Goal: Information Seeking & Learning: Learn about a topic

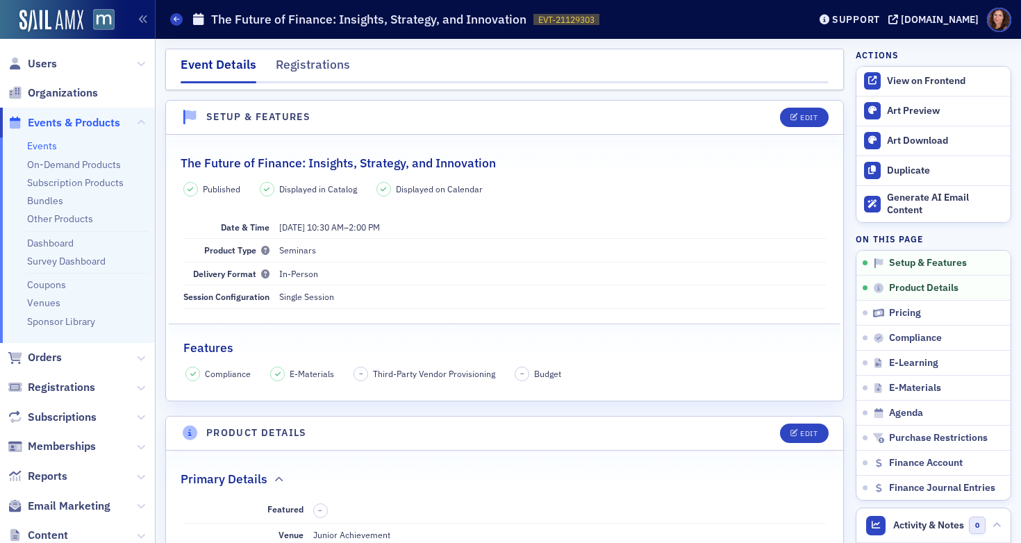
scroll to position [335, 0]
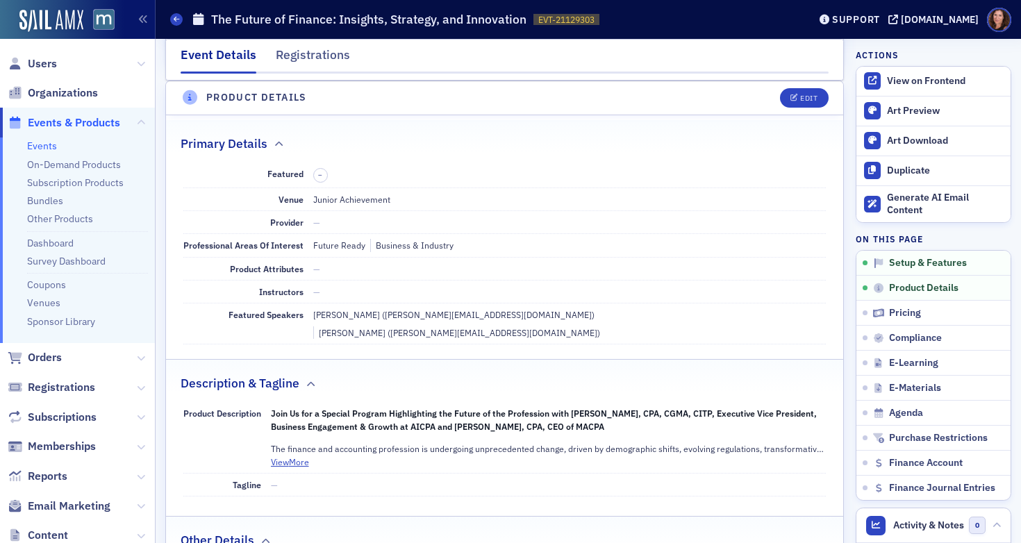
click at [44, 147] on link "Events" at bounding box center [42, 146] width 30 height 12
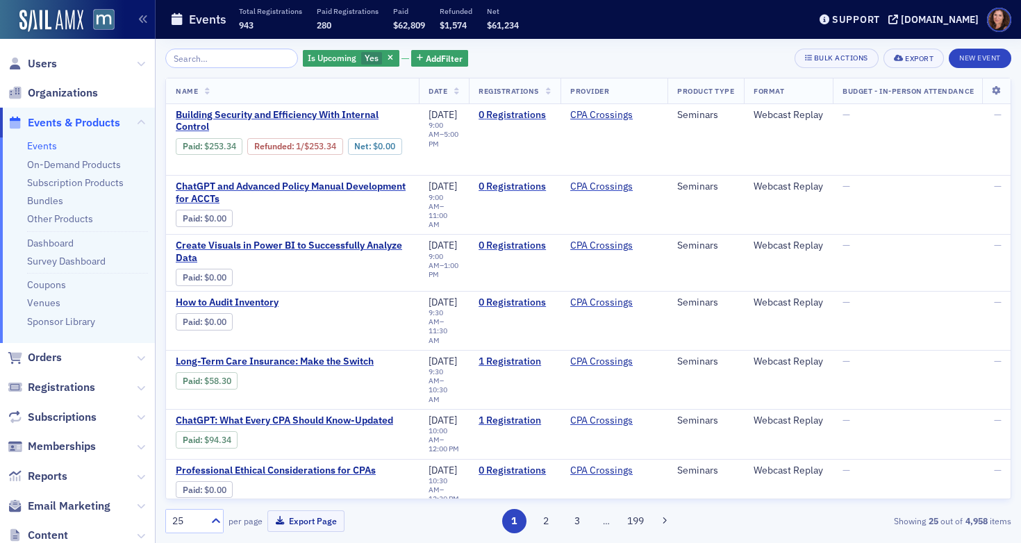
click at [221, 59] on input "search" at bounding box center [231, 58] width 133 height 19
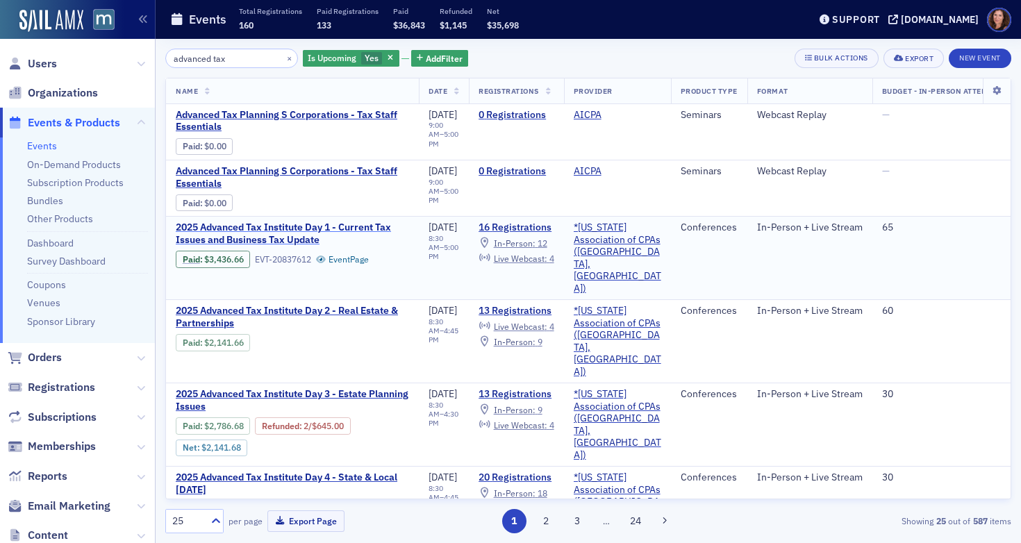
type input "advanced tax"
click at [283, 232] on span "2025 Advanced Tax Institute Day 1 - Current Tax Issues and Business Tax Update" at bounding box center [292, 233] width 233 height 24
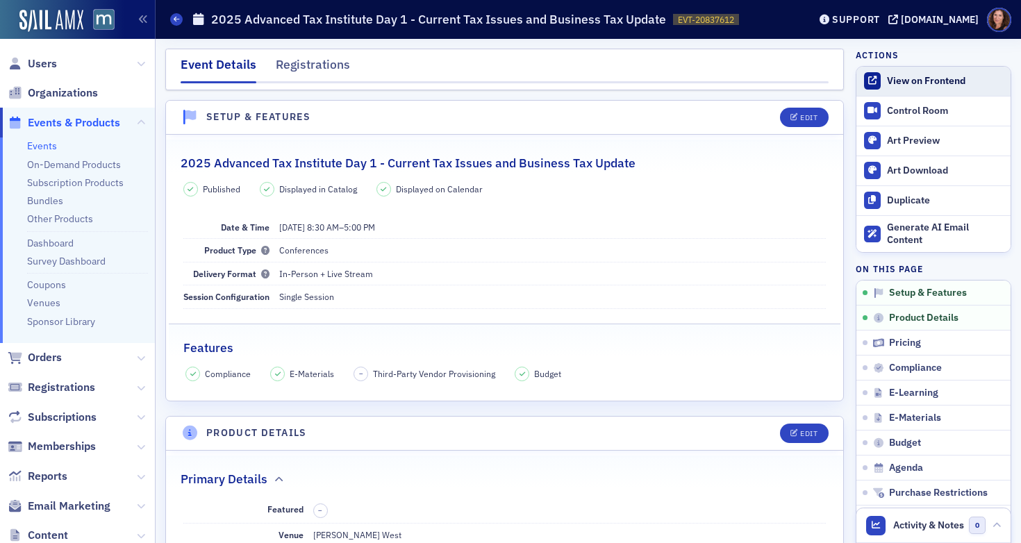
click at [904, 76] on div "View on Frontend" at bounding box center [945, 81] width 117 height 12
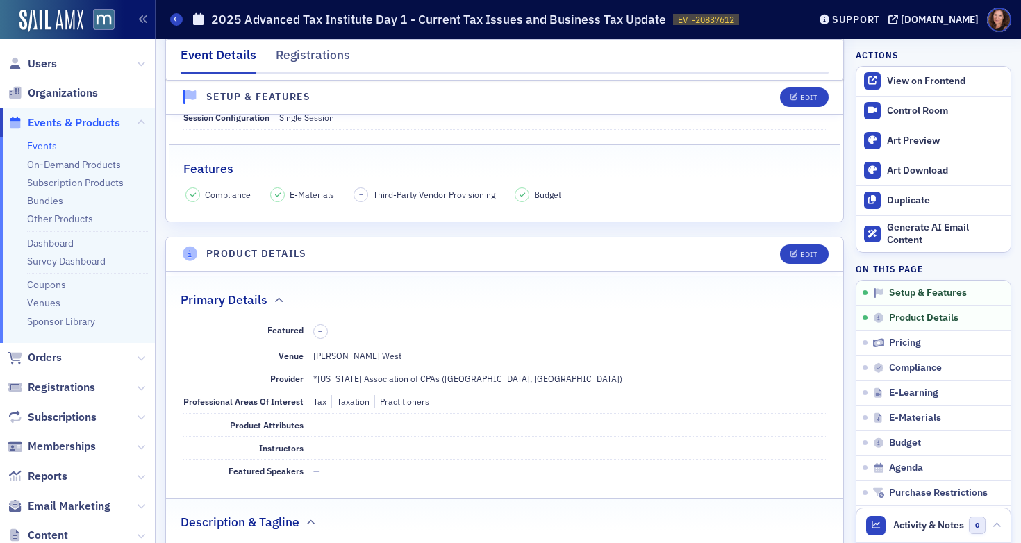
scroll to position [192, 0]
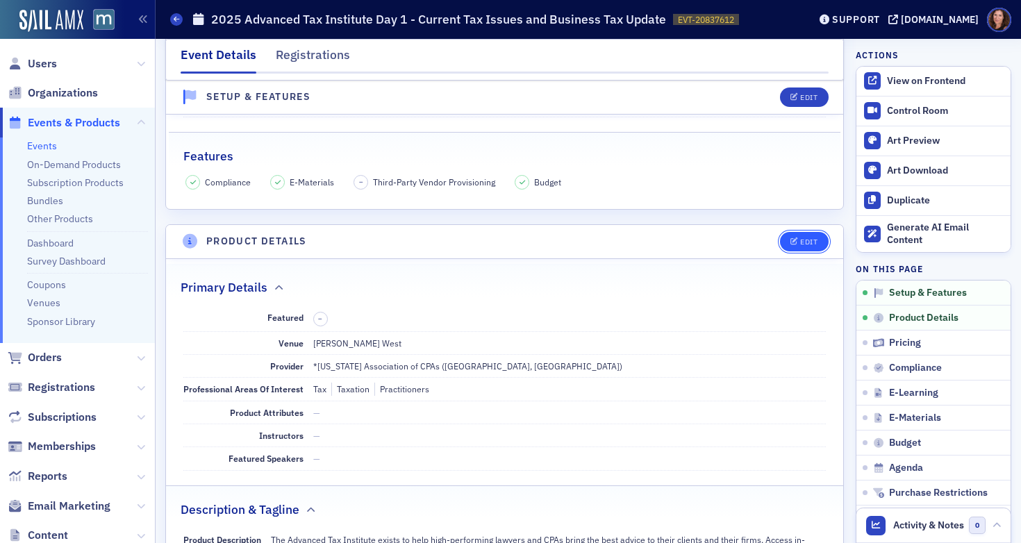
click at [790, 243] on icon "button" at bounding box center [794, 242] width 8 height 8
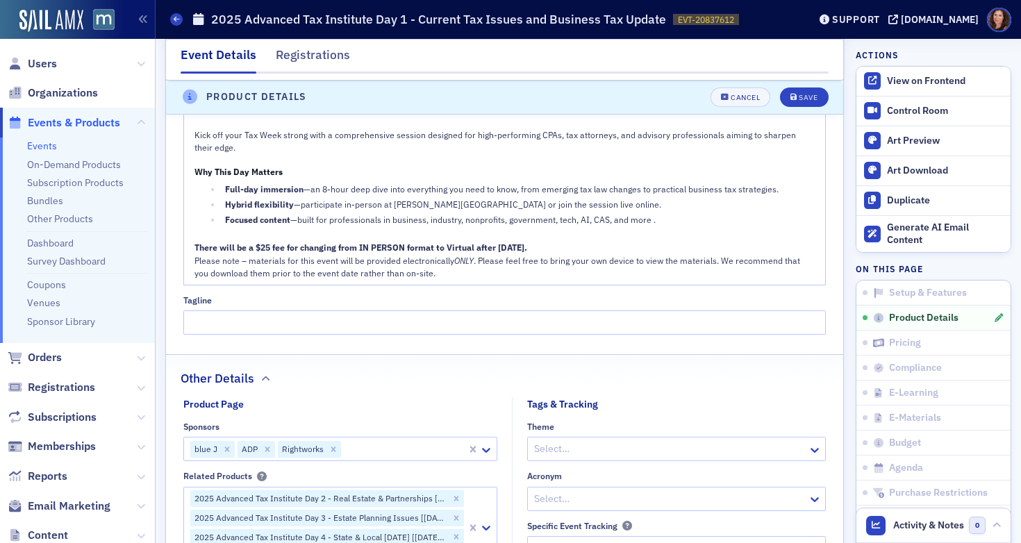
scroll to position [903, 0]
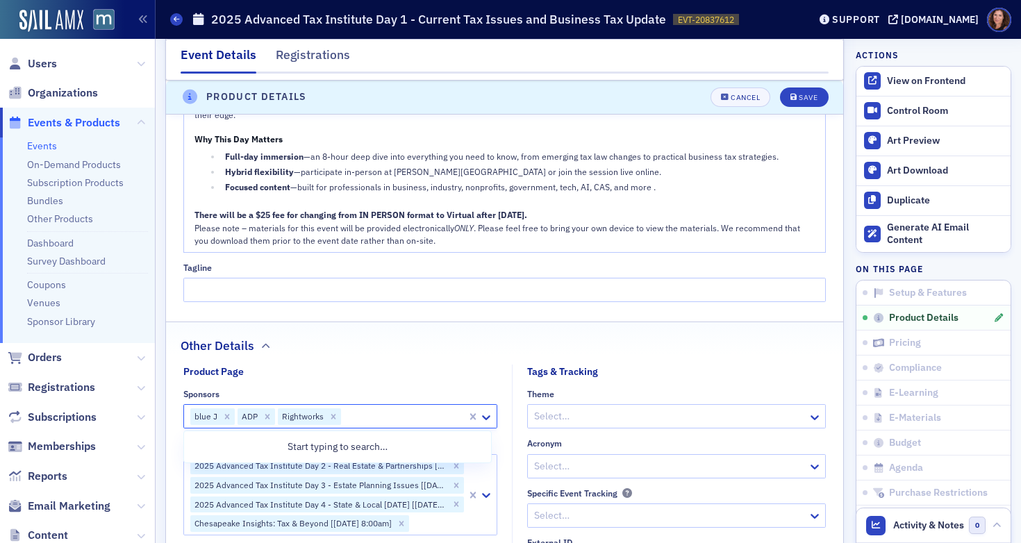
click at [365, 412] on div at bounding box center [403, 416] width 123 height 17
type input "cpa"
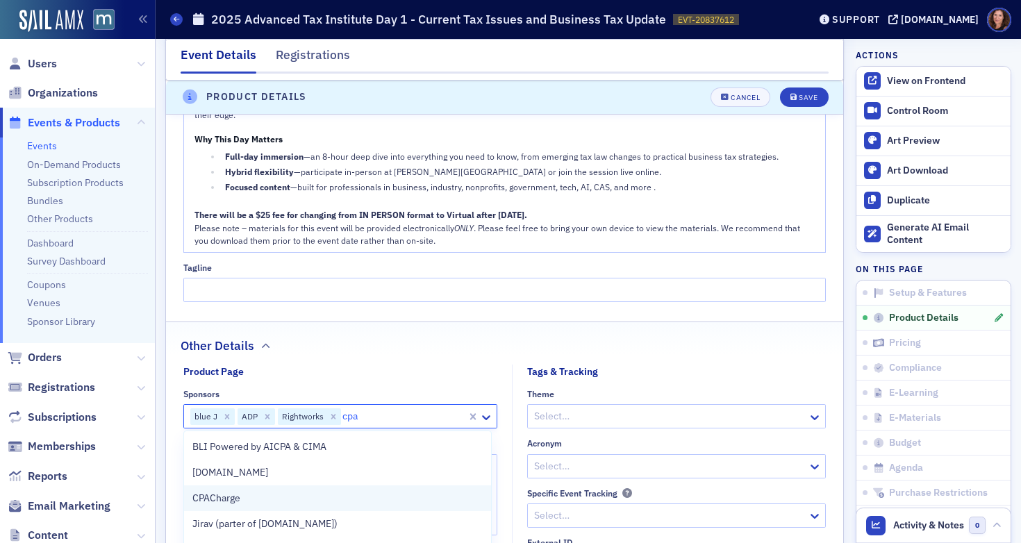
click at [299, 496] on div "CPACharge" at bounding box center [337, 498] width 291 height 15
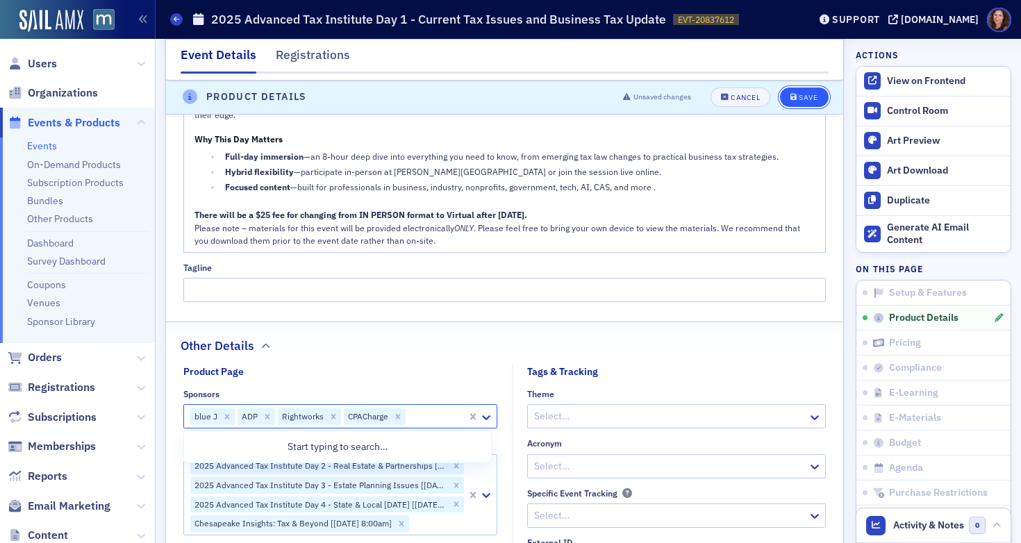
click at [798, 100] on div "Save" at bounding box center [807, 98] width 19 height 8
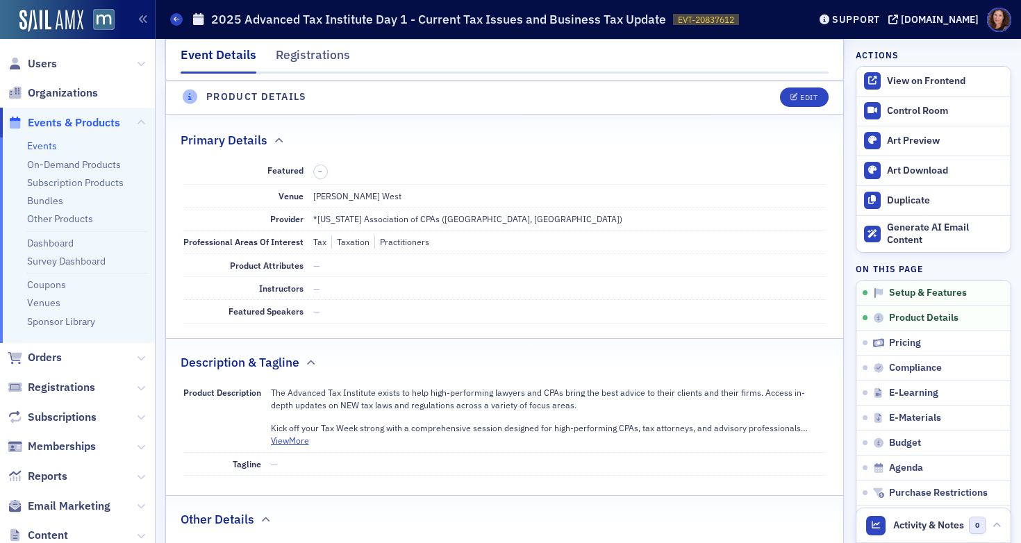
scroll to position [335, 0]
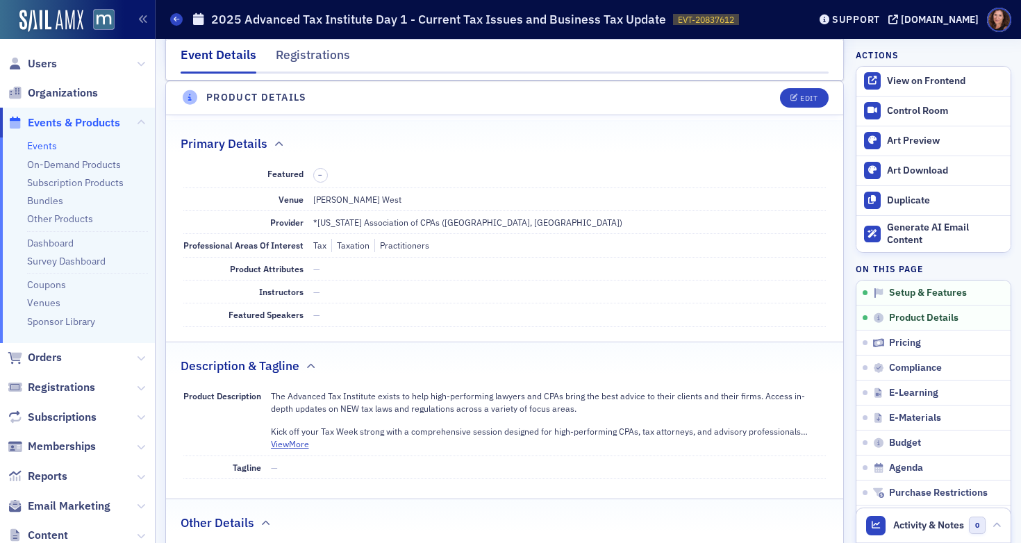
click at [44, 145] on link "Events" at bounding box center [42, 146] width 30 height 12
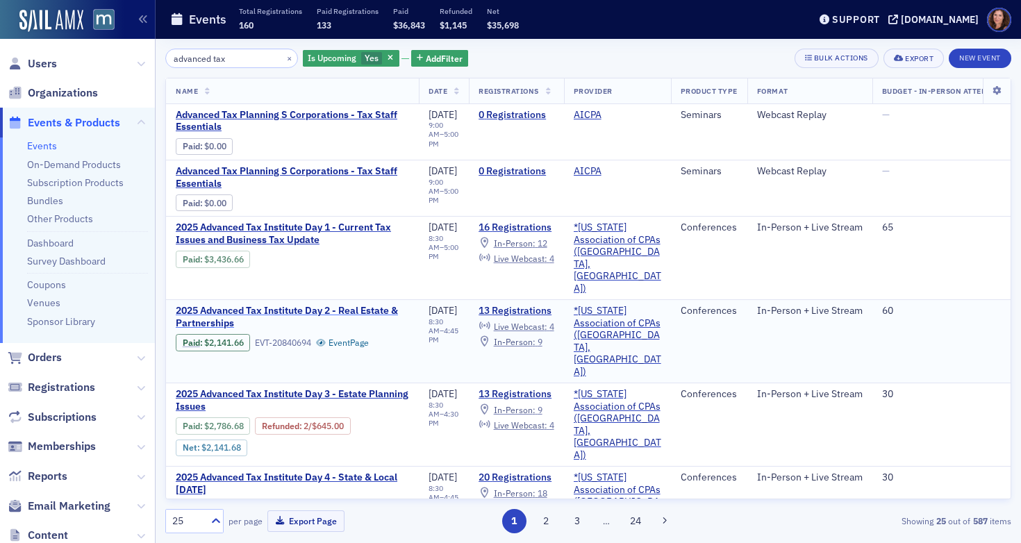
click at [319, 305] on span "2025 Advanced Tax Institute Day 2 - Real Estate & Partnerships" at bounding box center [292, 317] width 233 height 24
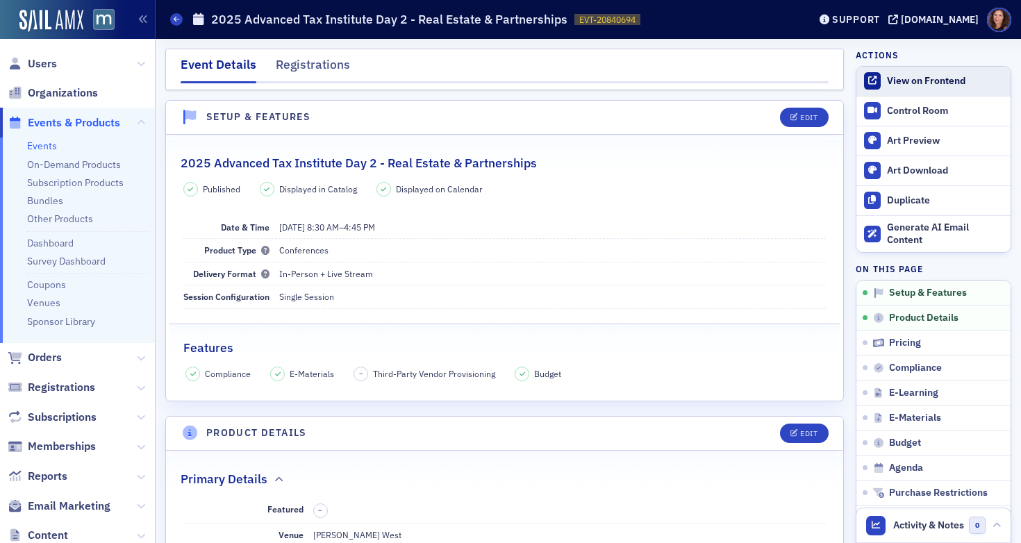
click at [927, 81] on div "View on Frontend" at bounding box center [945, 81] width 117 height 12
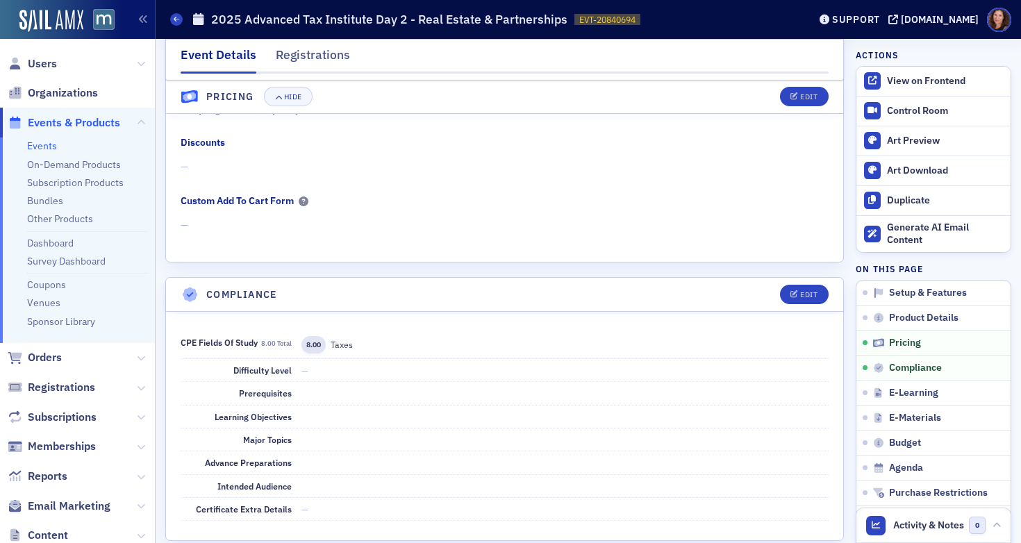
scroll to position [1212, 0]
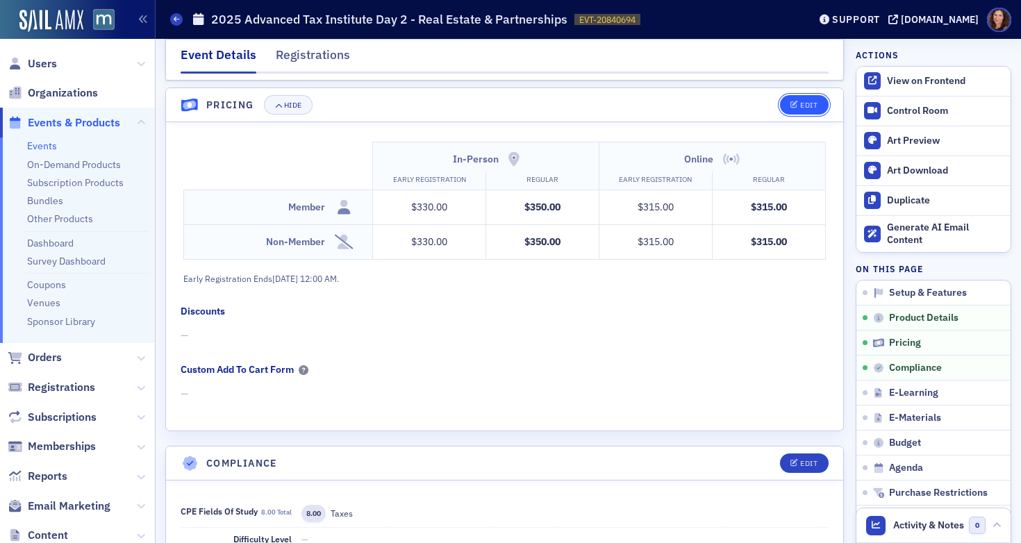
click at [800, 109] on div "Edit" at bounding box center [808, 105] width 17 height 8
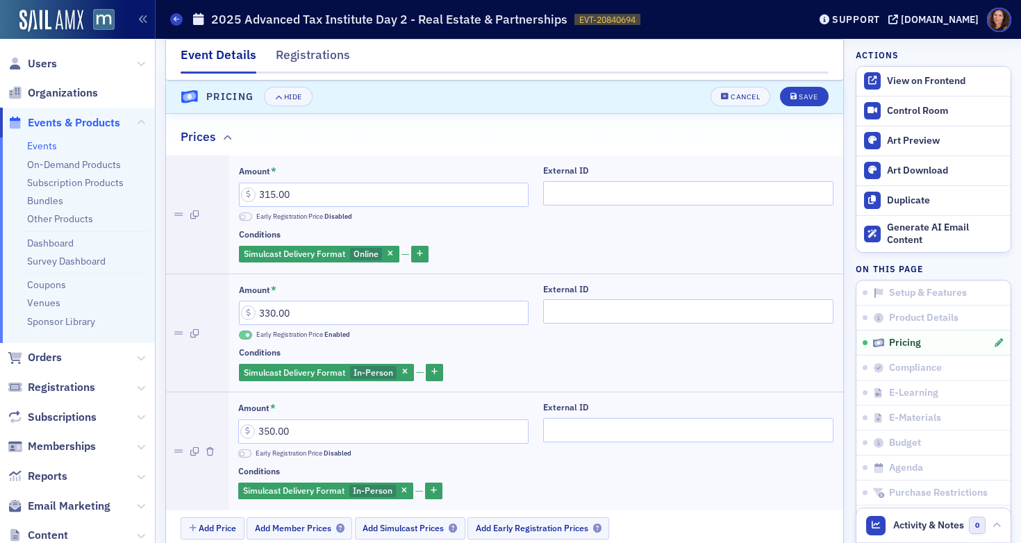
scroll to position [1236, 0]
click at [730, 96] on div "Cancel" at bounding box center [744, 98] width 29 height 8
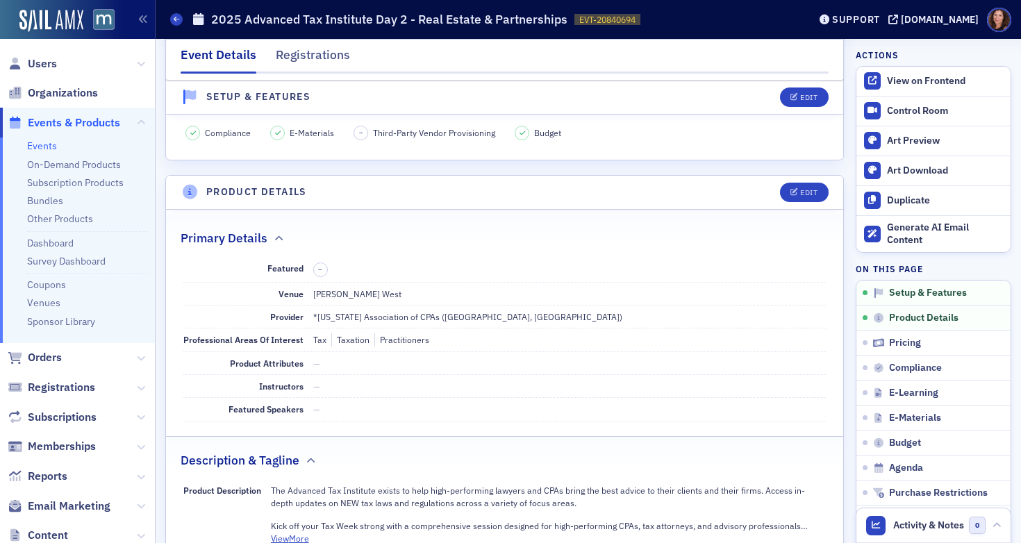
scroll to position [216, 0]
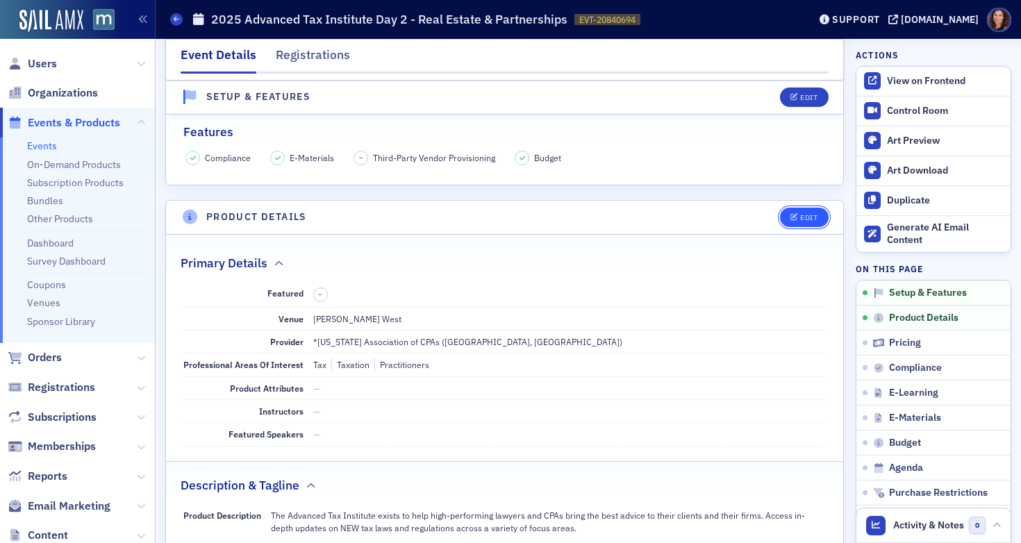
click at [790, 211] on button "Edit" at bounding box center [804, 217] width 48 height 19
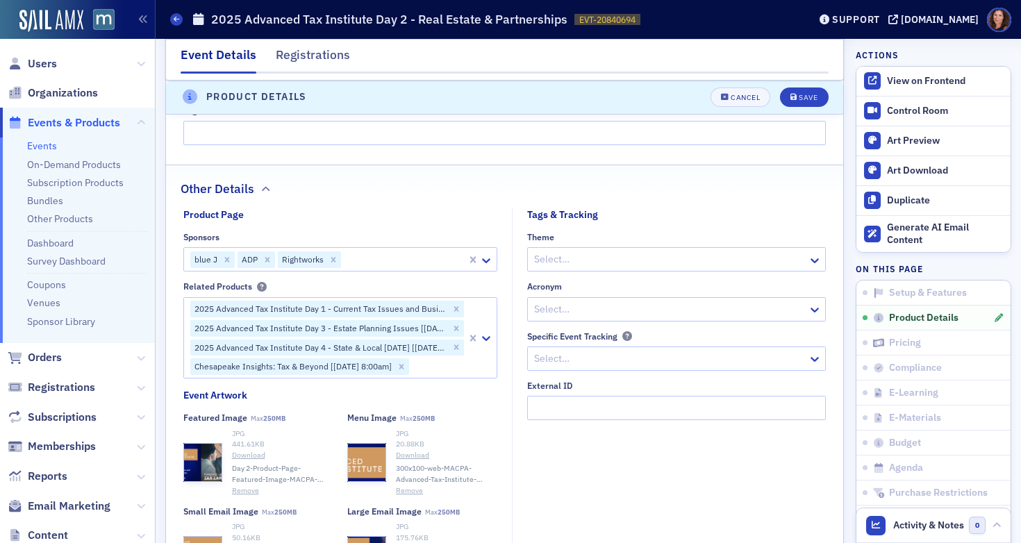
scroll to position [1094, 0]
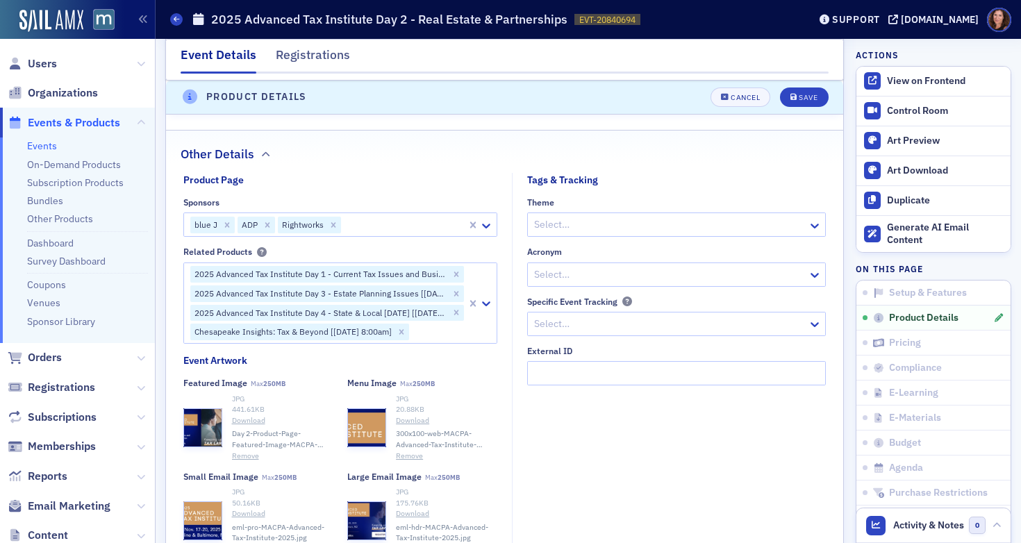
click at [371, 224] on div at bounding box center [403, 224] width 123 height 17
type input "CPA"
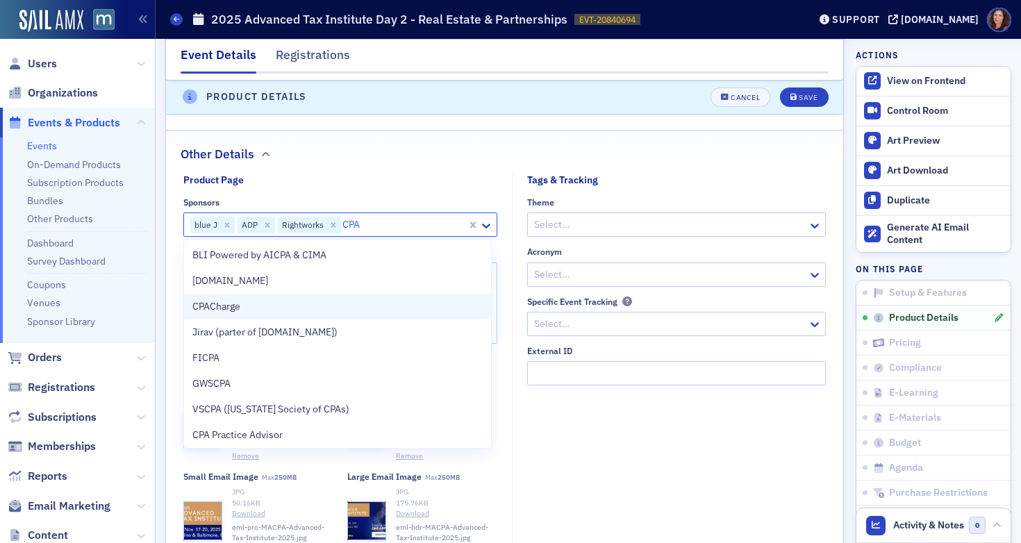
click at [338, 301] on div "CPACharge" at bounding box center [337, 306] width 291 height 15
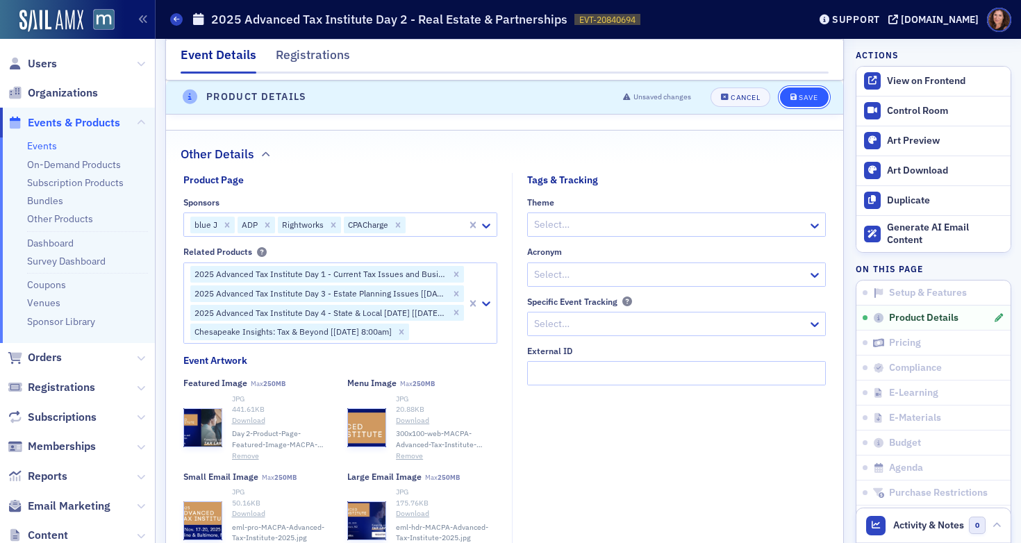
click at [800, 94] on div "Save" at bounding box center [807, 98] width 19 height 8
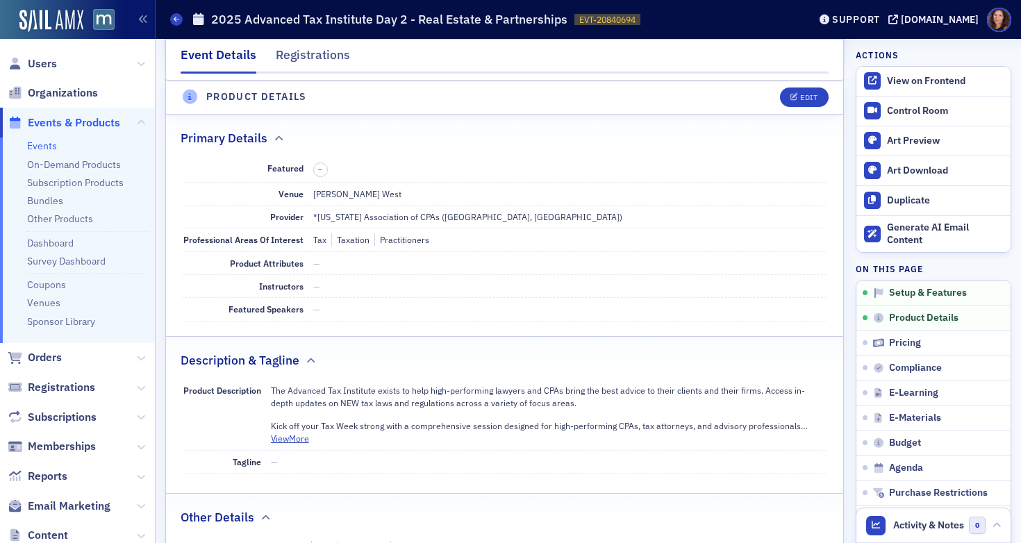
scroll to position [335, 0]
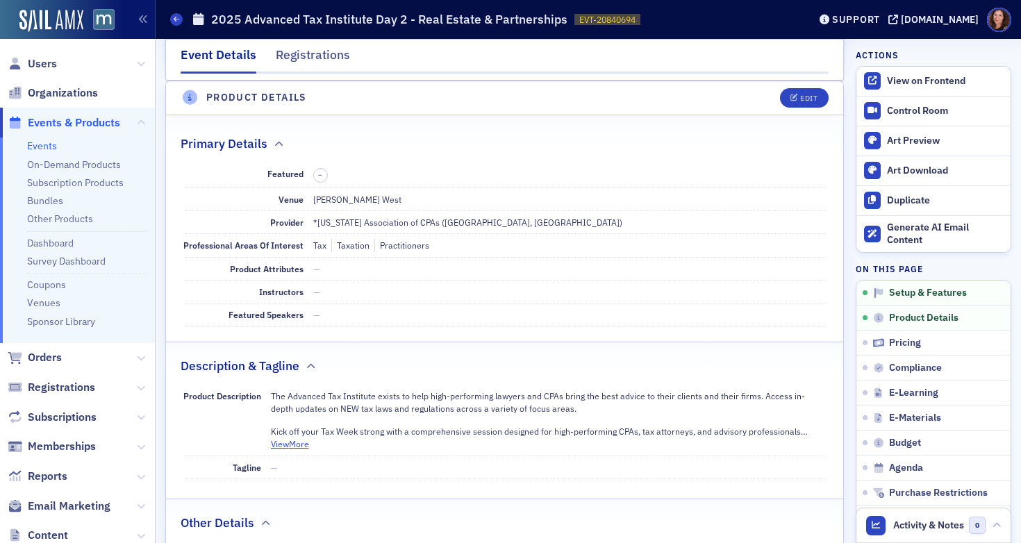
click at [45, 151] on link "Events" at bounding box center [42, 146] width 30 height 12
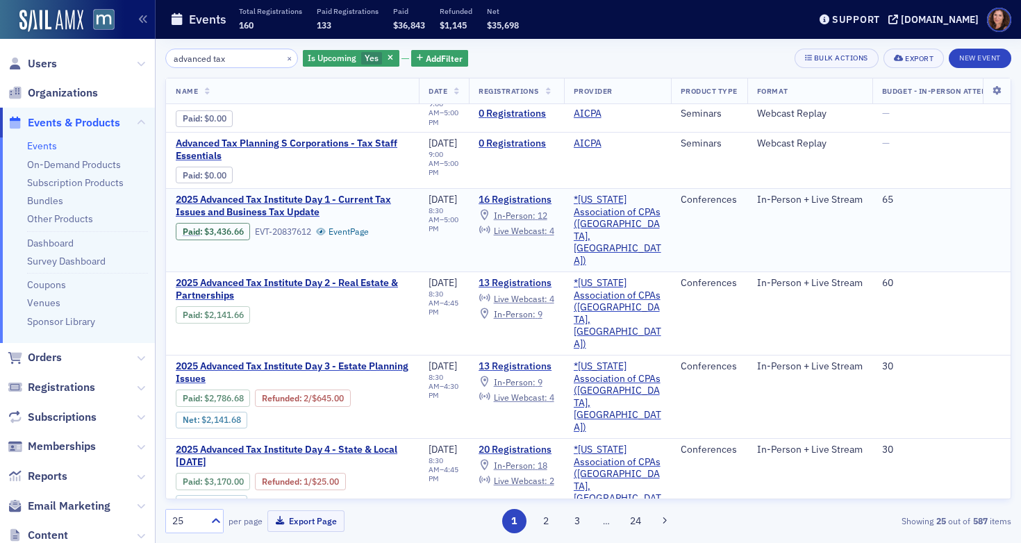
scroll to position [28, 0]
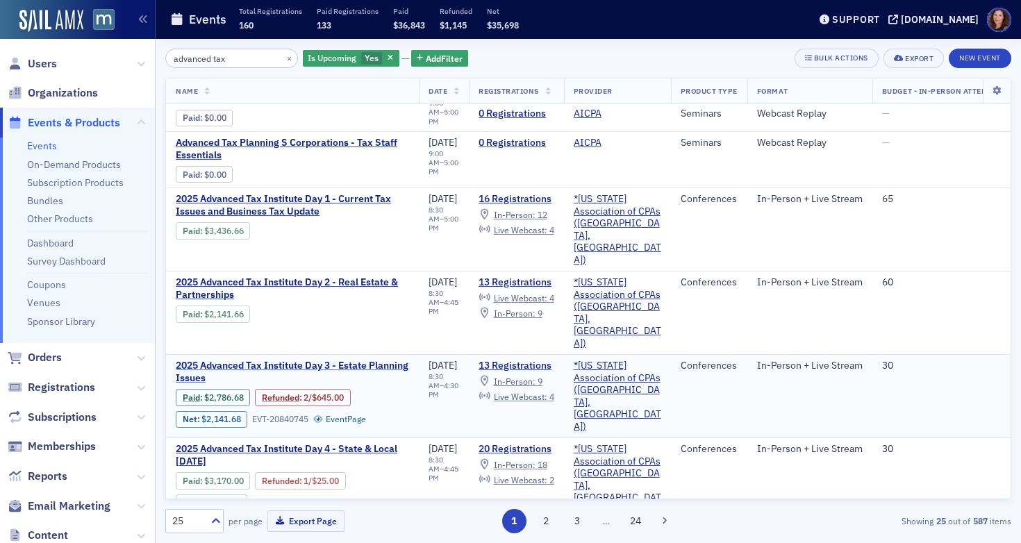
click at [340, 360] on span "2025 Advanced Tax Institute Day 3 - Estate Planning Issues" at bounding box center [292, 372] width 233 height 24
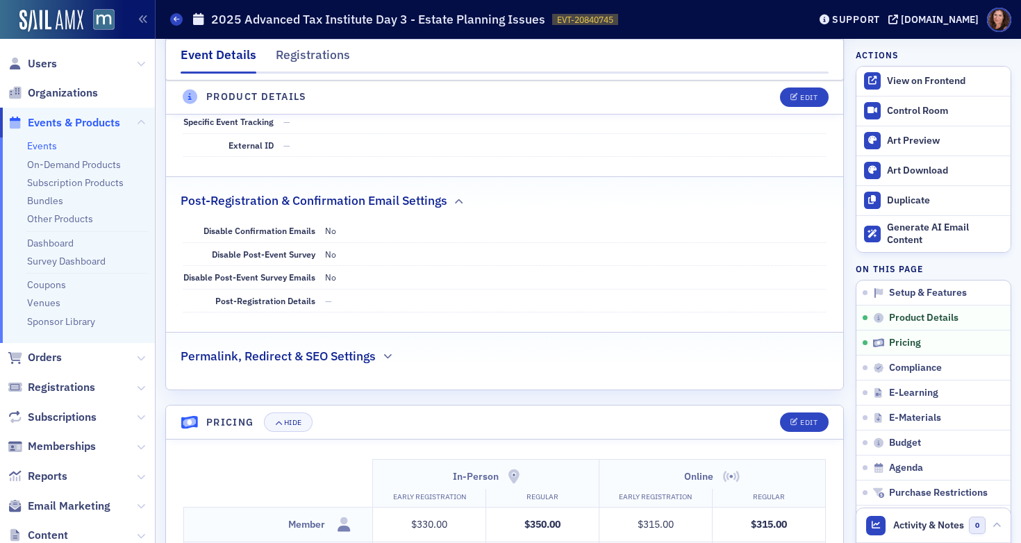
scroll to position [631, 0]
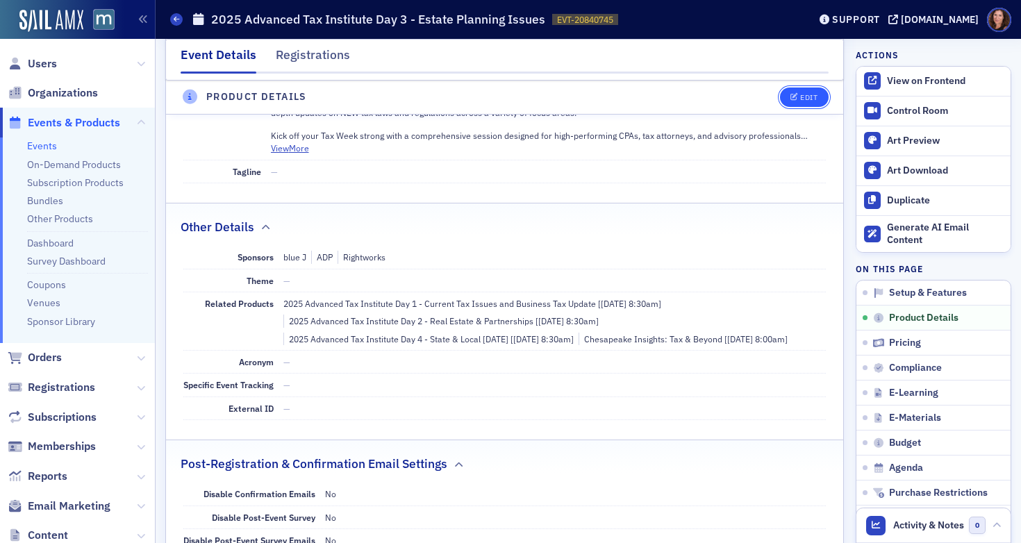
click at [801, 94] on div "Edit" at bounding box center [808, 98] width 17 height 8
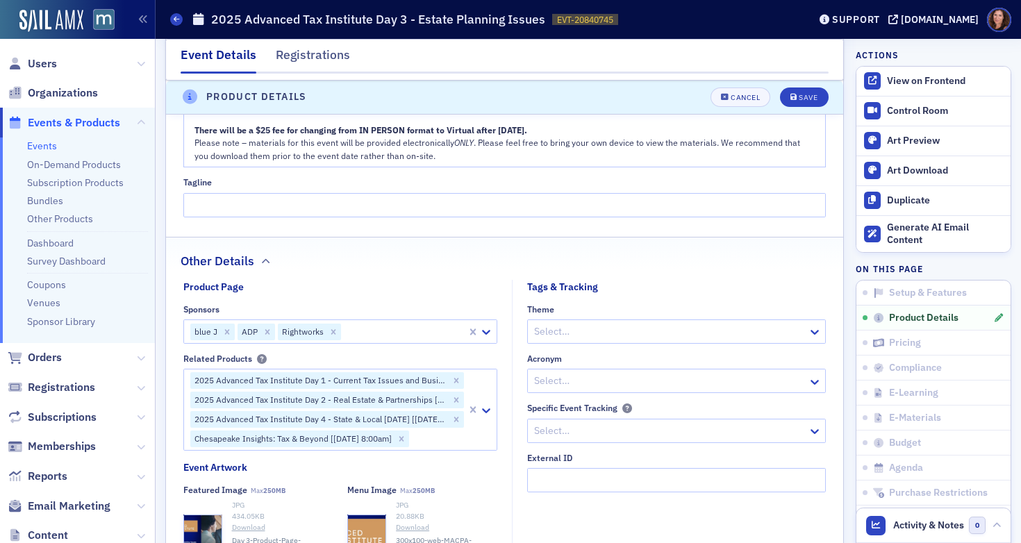
scroll to position [1017, 0]
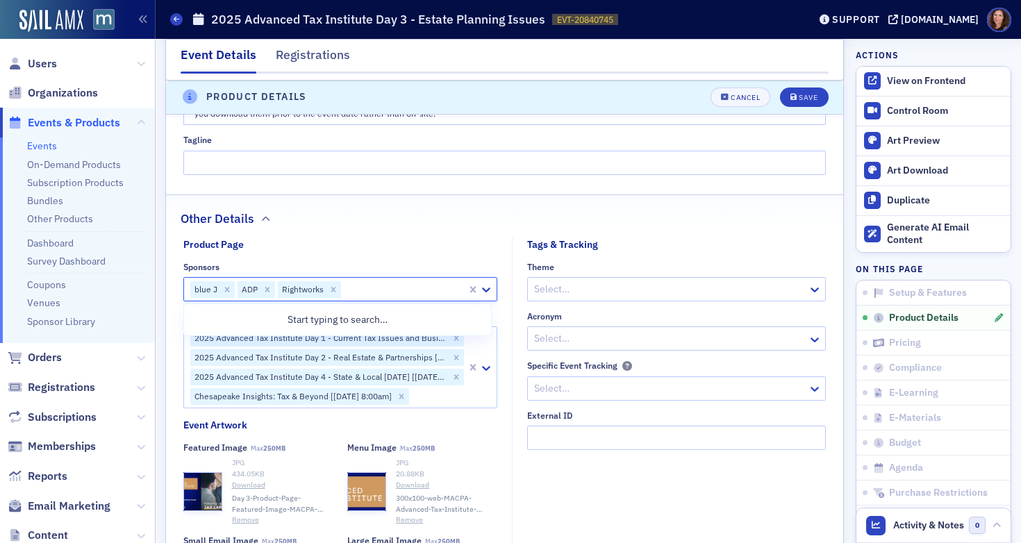
click at [372, 287] on div at bounding box center [403, 289] width 123 height 17
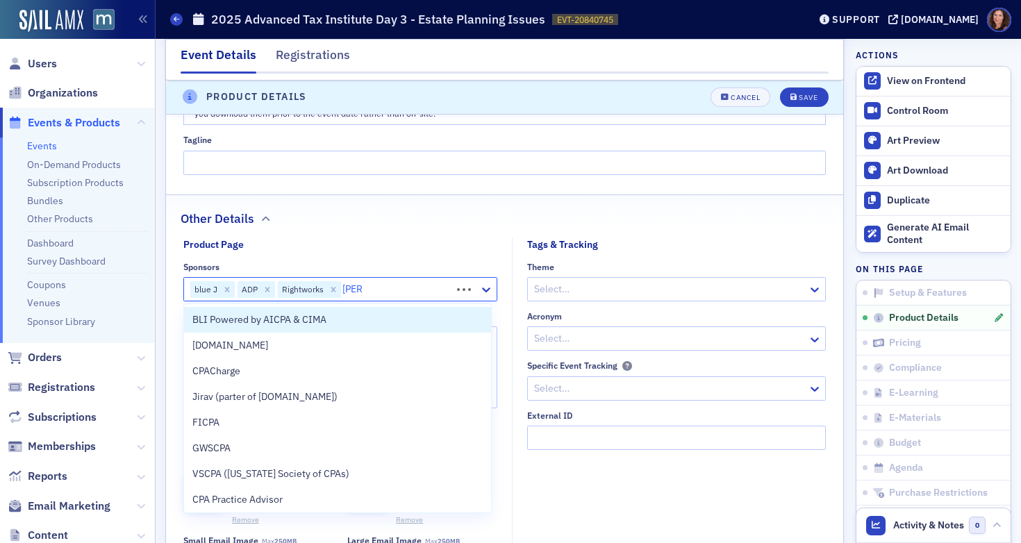
type input "CPACH"
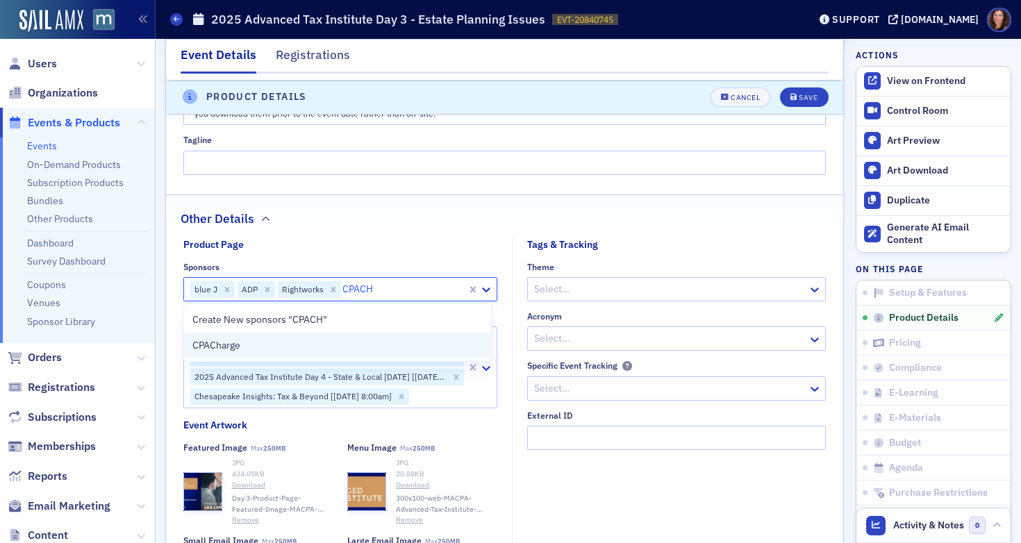
click at [317, 344] on div "CPACharge" at bounding box center [337, 345] width 291 height 15
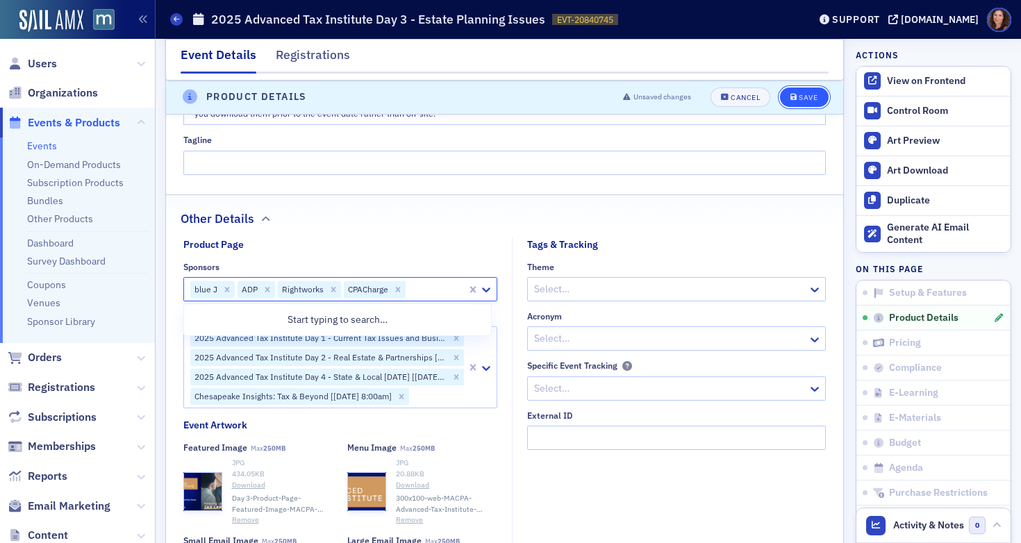
click at [787, 104] on button "Save" at bounding box center [804, 96] width 48 height 19
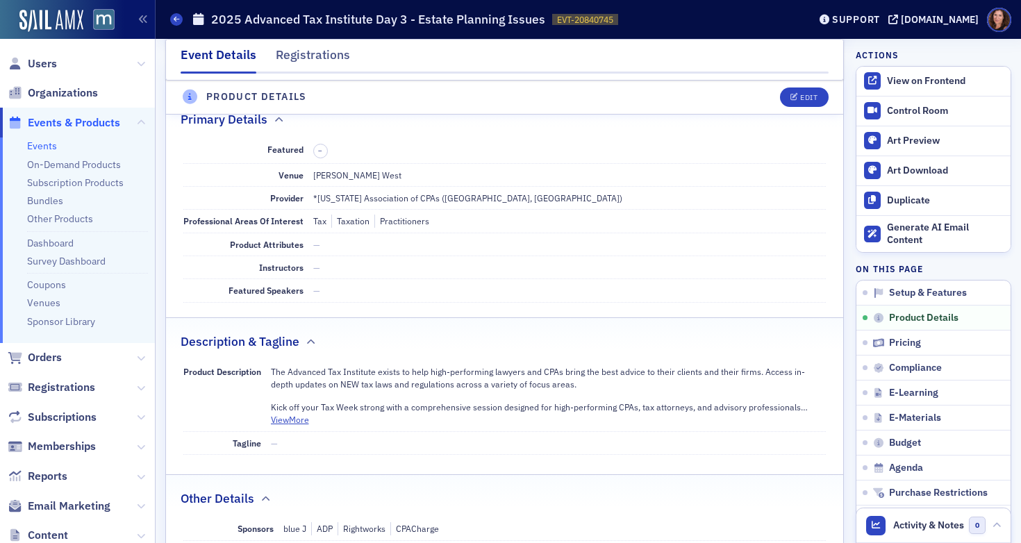
click at [46, 147] on link "Events" at bounding box center [42, 146] width 30 height 12
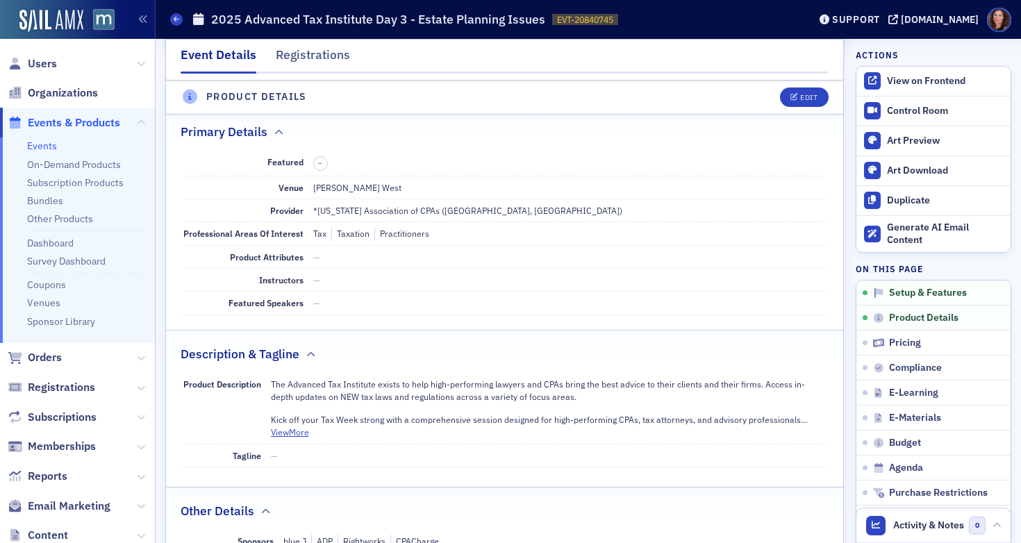
scroll to position [335, 0]
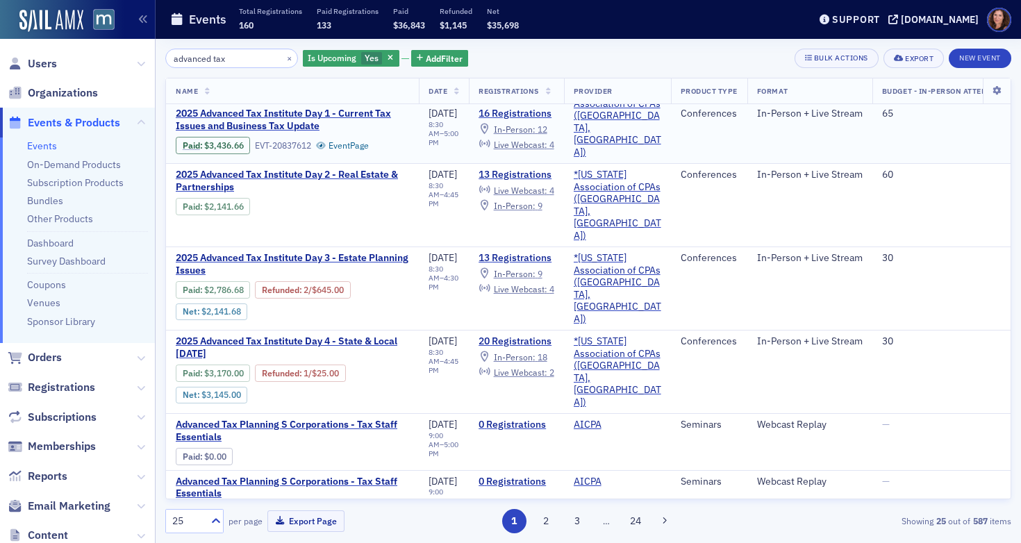
scroll to position [137, 0]
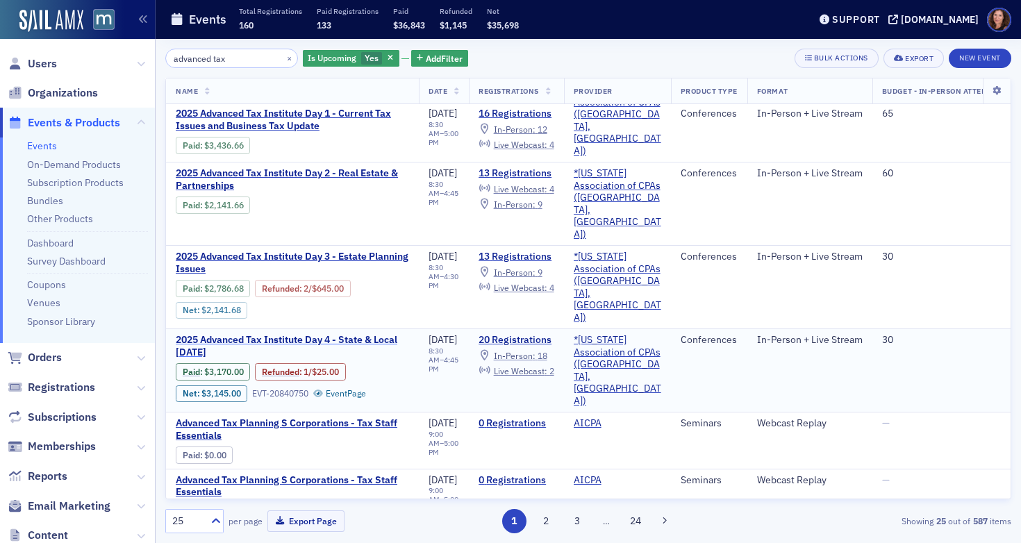
click at [365, 334] on span "2025 Advanced Tax Institute Day 4 - State & Local Tax Day" at bounding box center [292, 346] width 233 height 24
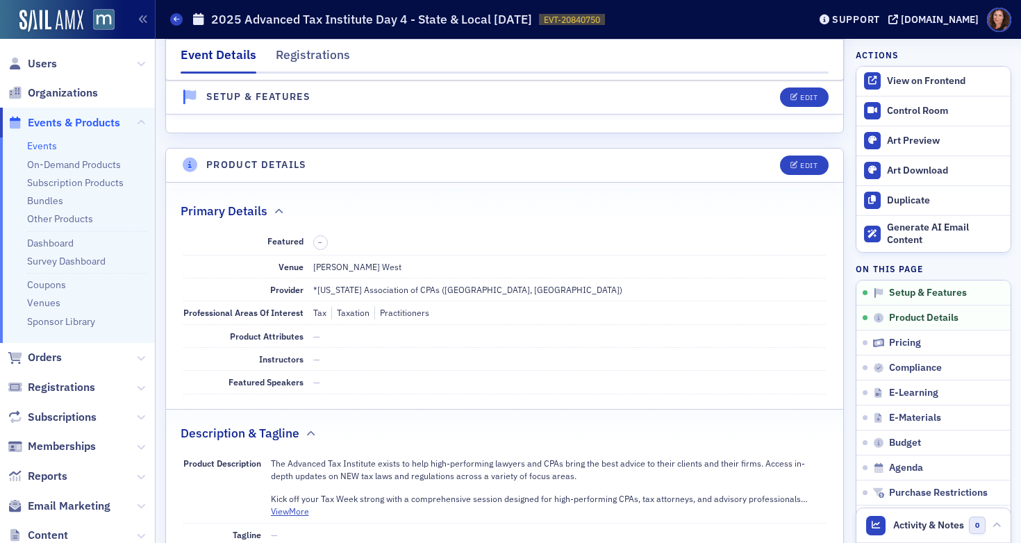
scroll to position [313, 0]
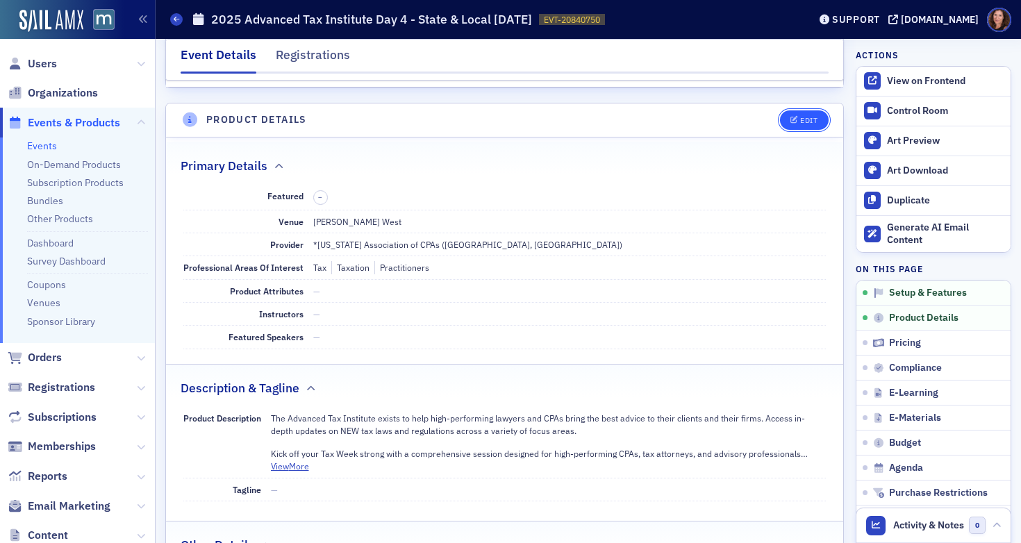
click at [790, 120] on icon "button" at bounding box center [794, 121] width 8 height 8
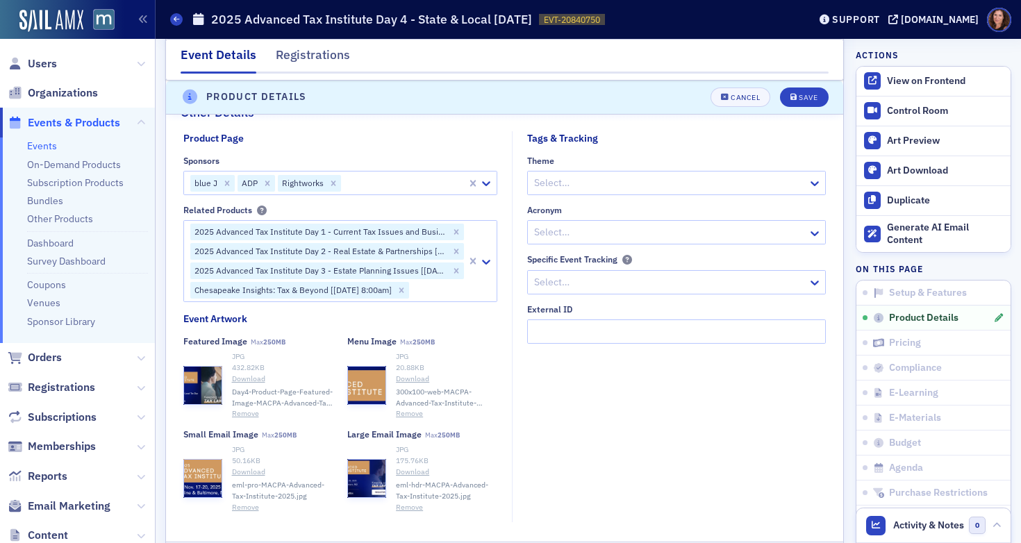
scroll to position [1121, 0]
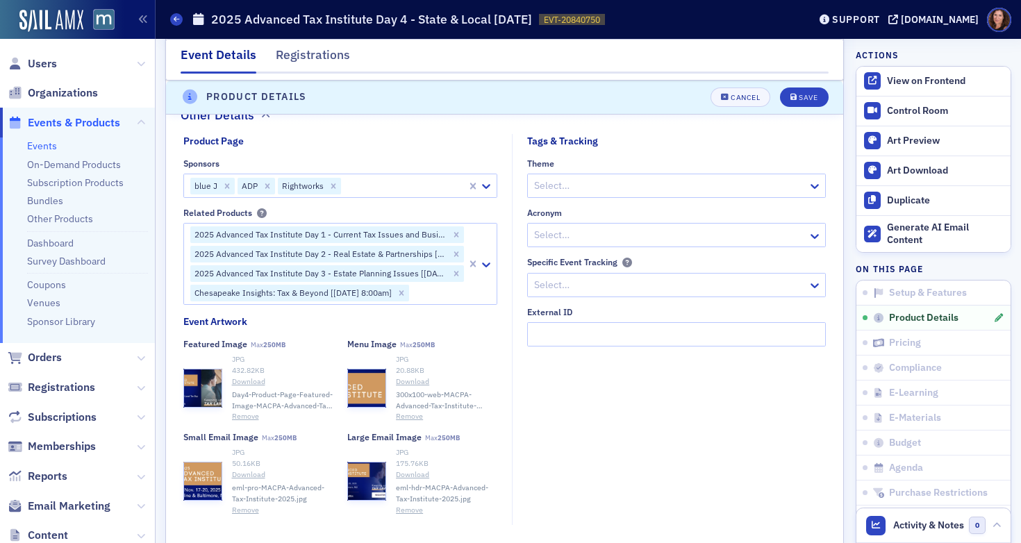
click at [405, 188] on div at bounding box center [403, 185] width 123 height 17
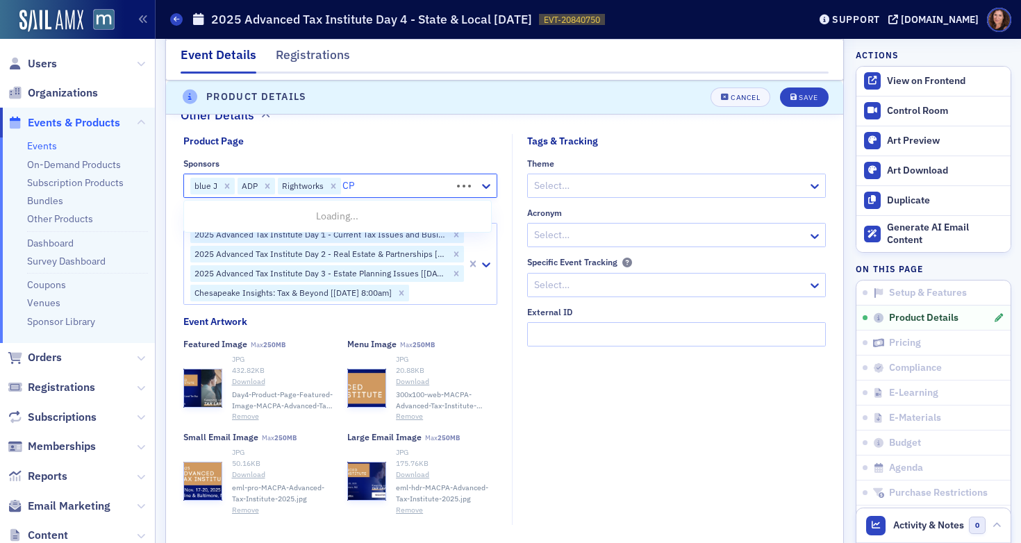
type input "CPA"
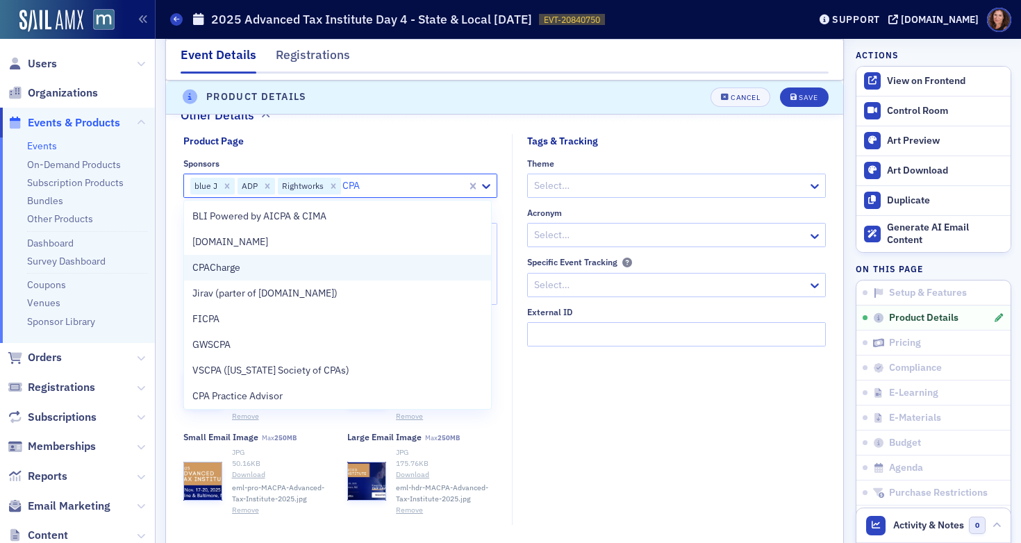
click at [339, 266] on div "CPACharge" at bounding box center [337, 267] width 291 height 15
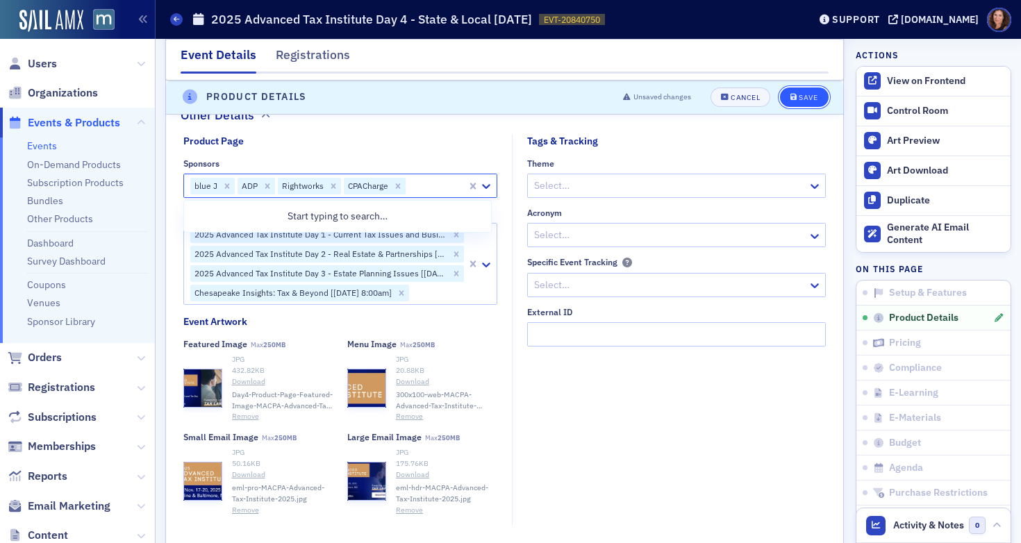
click at [798, 96] on div "Save" at bounding box center [807, 98] width 19 height 8
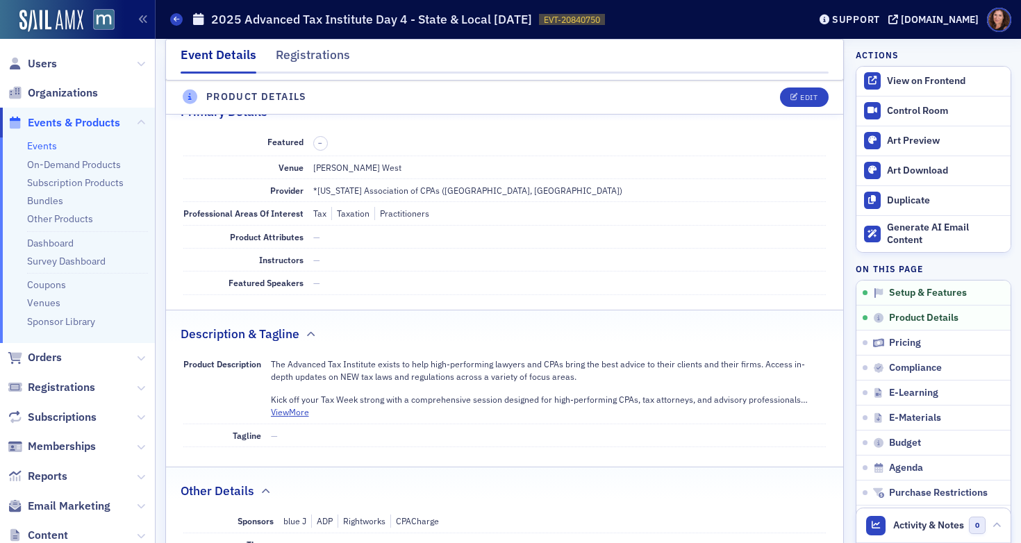
scroll to position [335, 0]
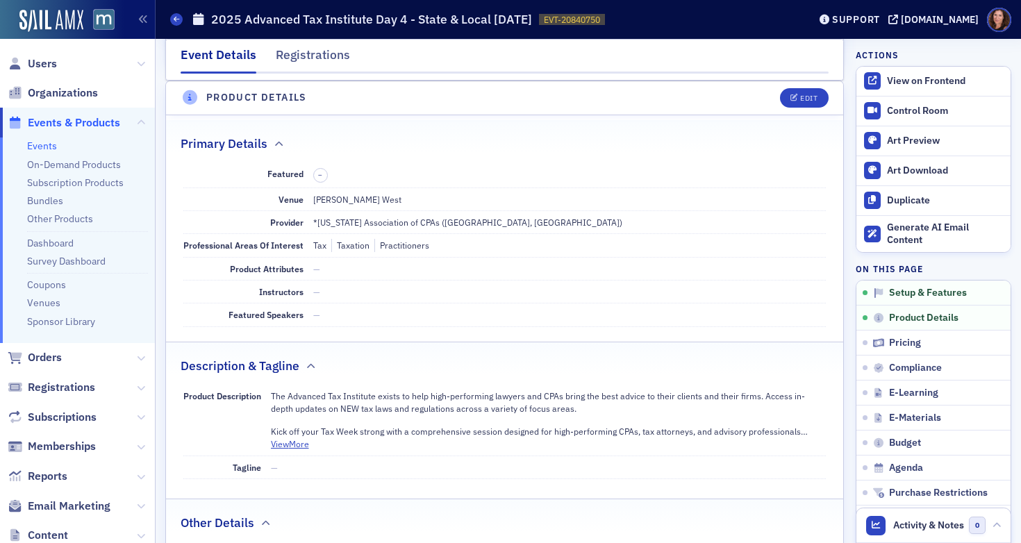
click at [40, 150] on link "Events" at bounding box center [42, 146] width 30 height 12
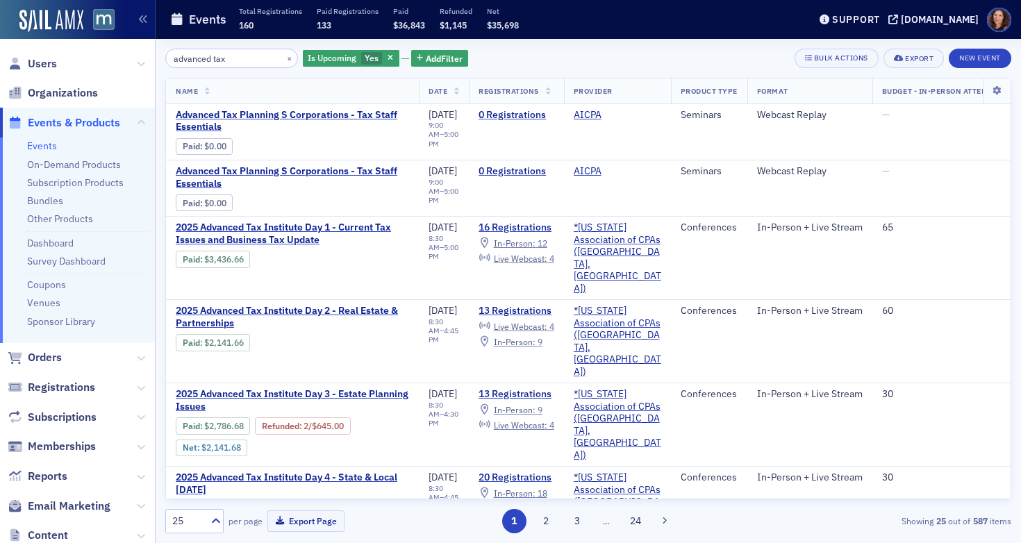
click at [214, 58] on input "advanced tax" at bounding box center [231, 58] width 133 height 19
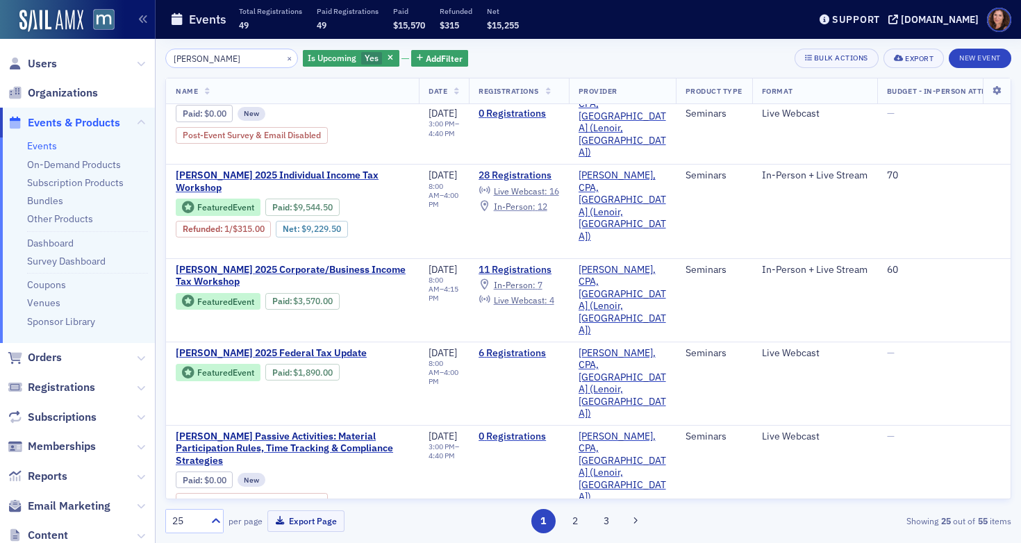
scroll to position [328, 0]
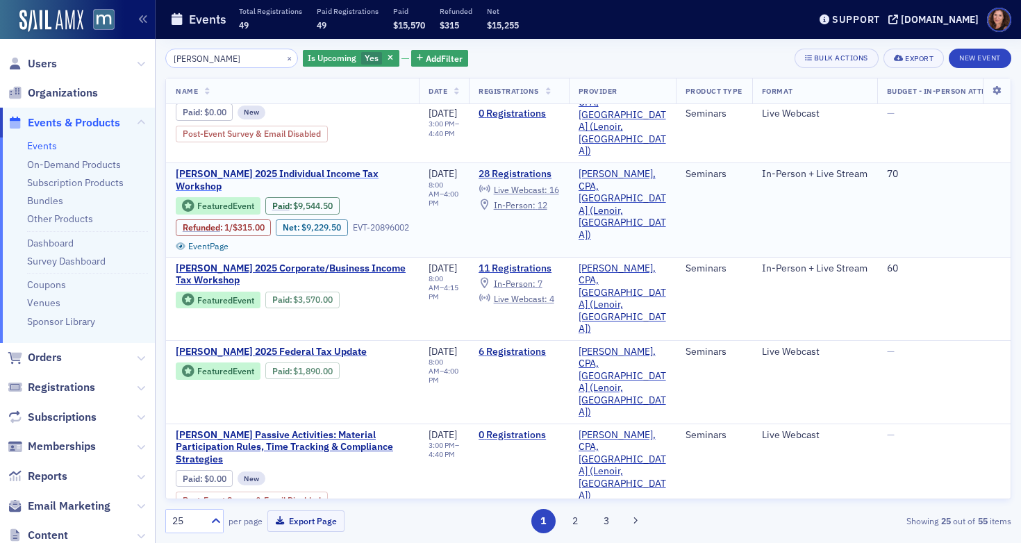
type input "Don Farmer"
click at [304, 168] on span "Don Farmer’s 2025 Individual Income Tax Workshop" at bounding box center [292, 180] width 233 height 24
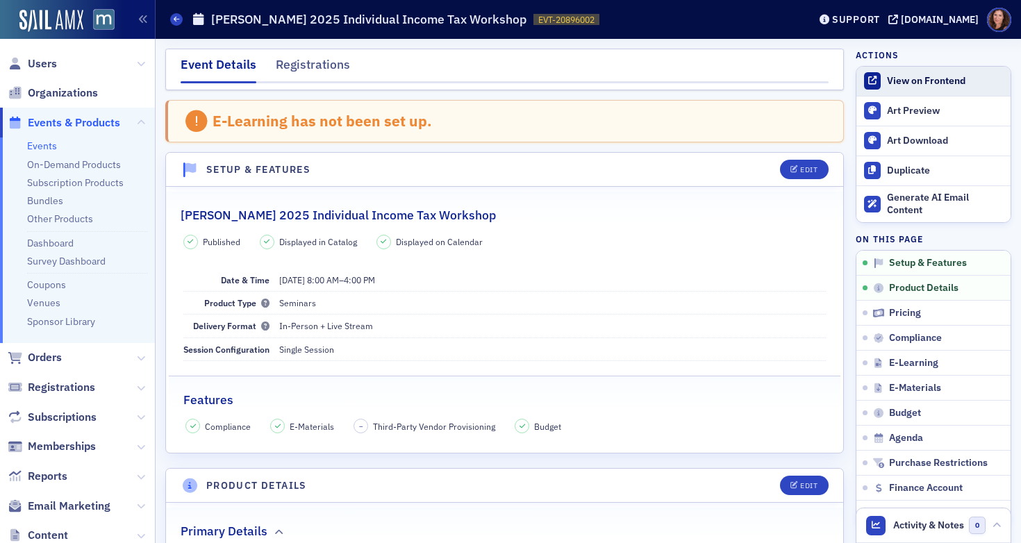
click at [901, 81] on div "View on Frontend" at bounding box center [945, 81] width 117 height 12
click at [46, 144] on link "Events" at bounding box center [42, 146] width 30 height 12
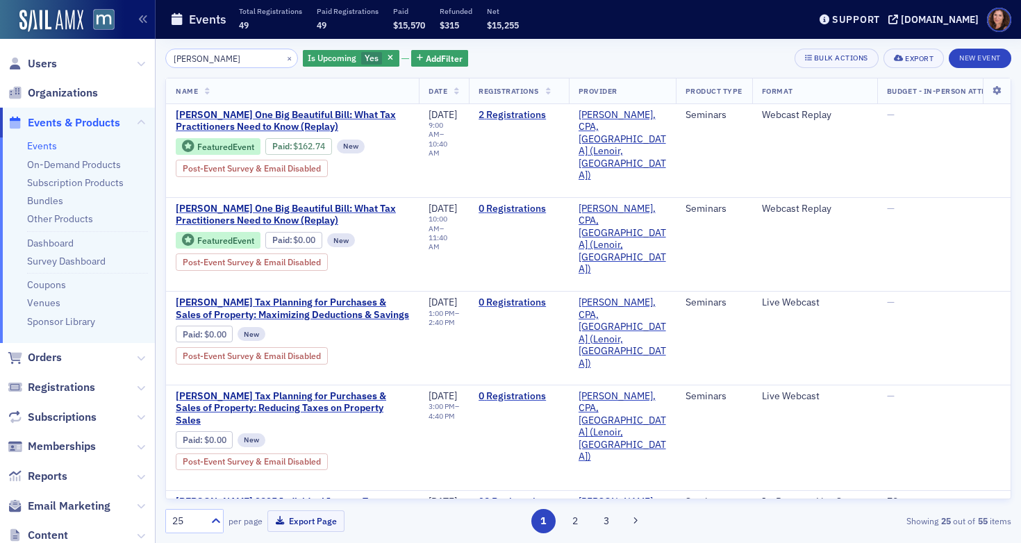
click at [207, 60] on input "Don Farmer" at bounding box center [231, 58] width 133 height 19
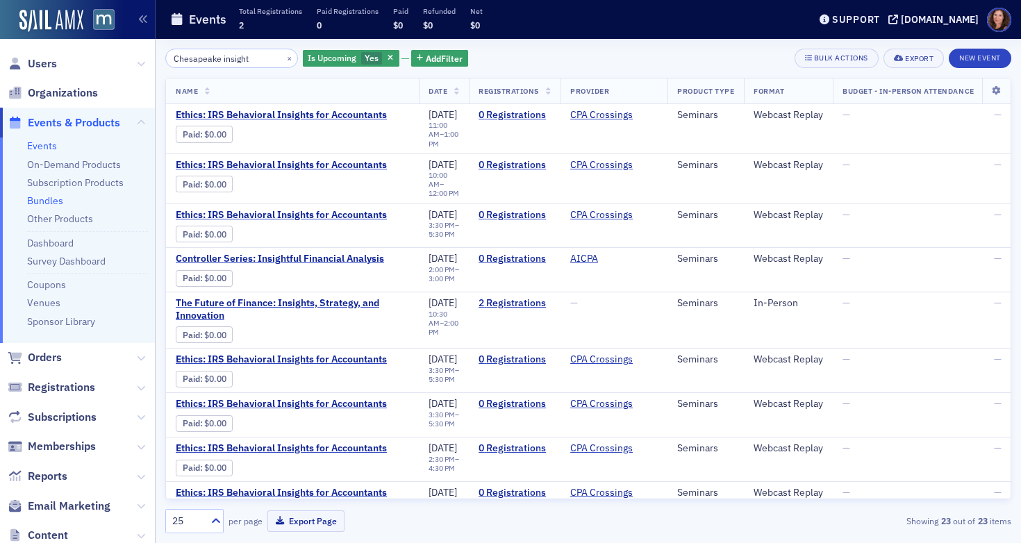
type input "Chesapeake insight"
click at [47, 205] on link "Bundles" at bounding box center [45, 200] width 36 height 12
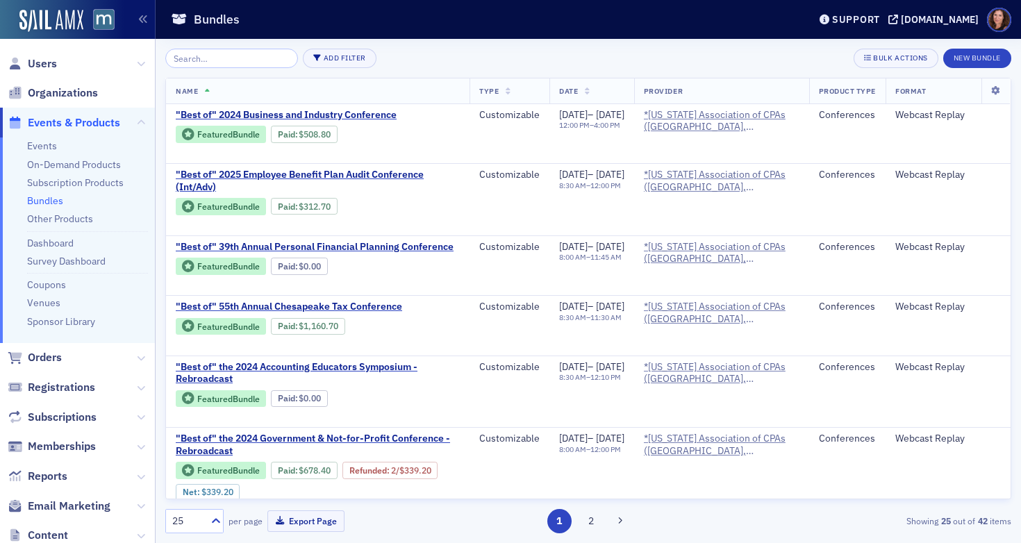
click at [192, 56] on input "search" at bounding box center [231, 58] width 133 height 19
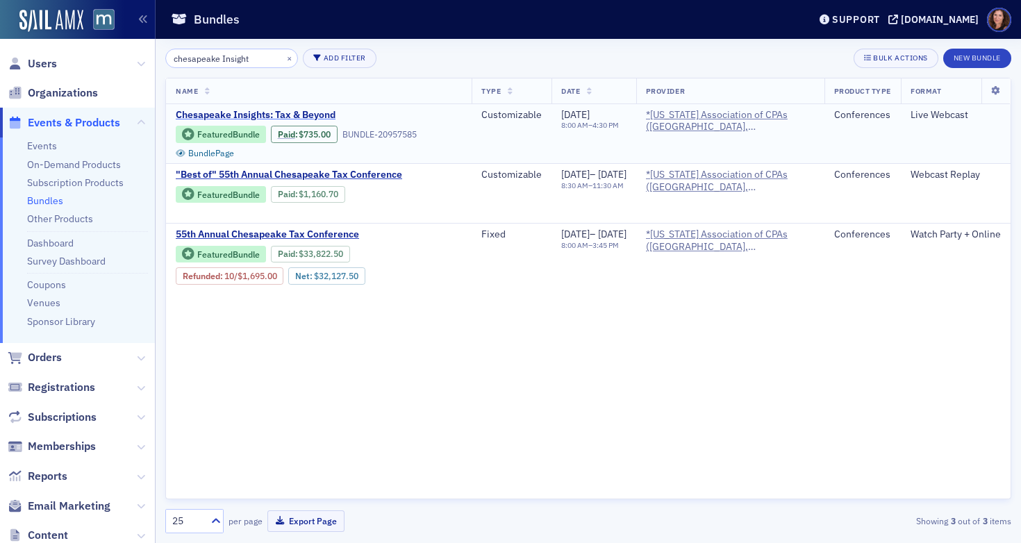
type input "chesapeake Insight"
click at [236, 110] on span "Chesapeake Insights: Tax & Beyond" at bounding box center [292, 115] width 233 height 12
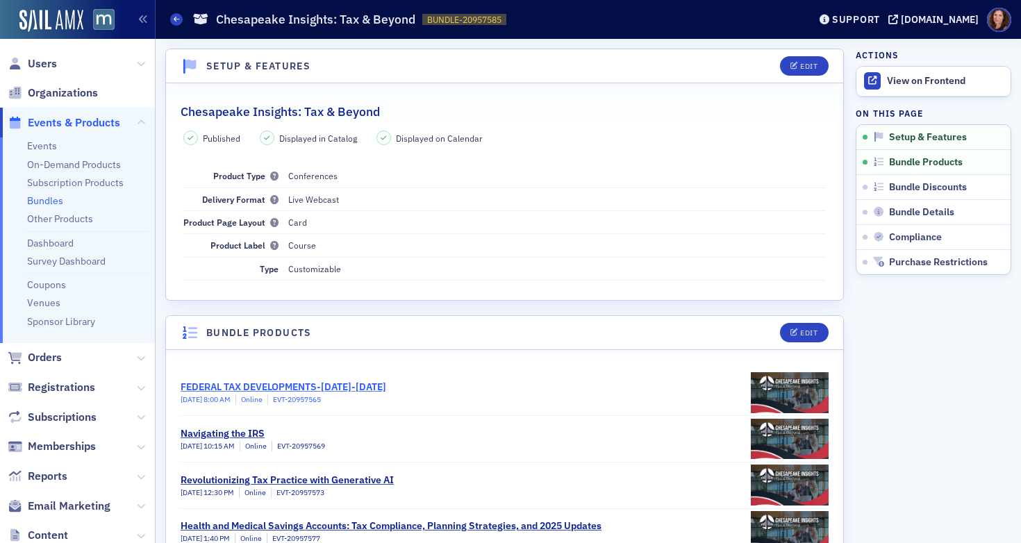
click at [386, 387] on div "FEDERAL TAX DEVELOPMENTS-[DATE]-[DATE]" at bounding box center [284, 387] width 206 height 15
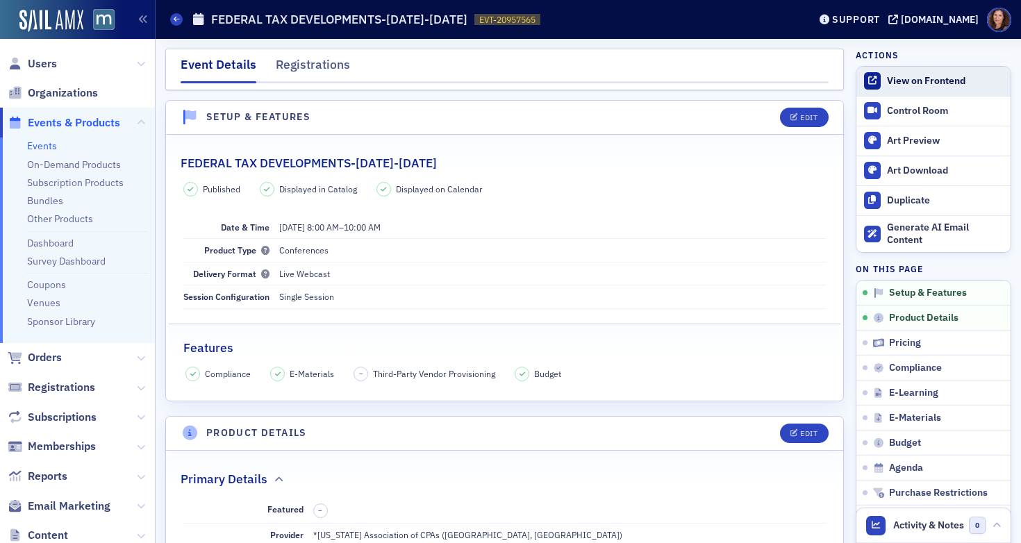
click at [908, 85] on div "View on Frontend" at bounding box center [945, 81] width 117 height 12
